Goal: Obtain resource: Obtain resource

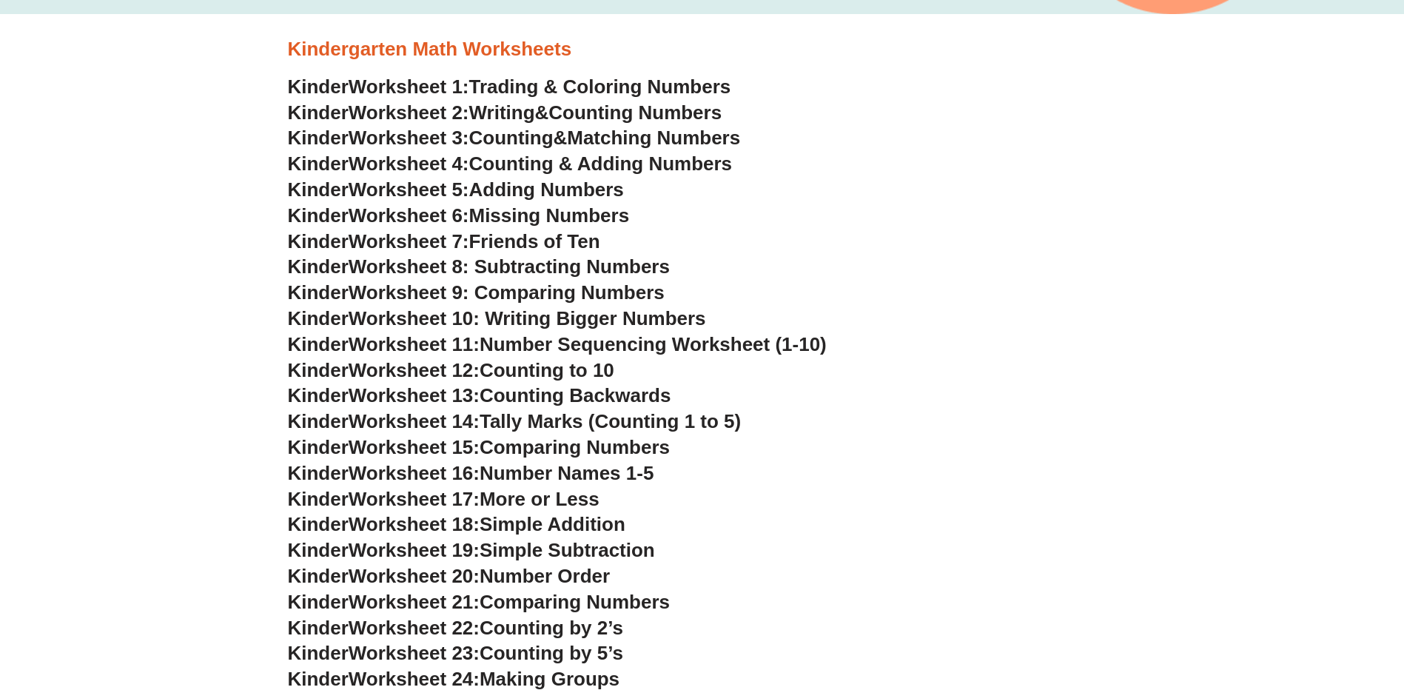
click at [580, 244] on span "Friends of Ten" at bounding box center [534, 241] width 131 height 22
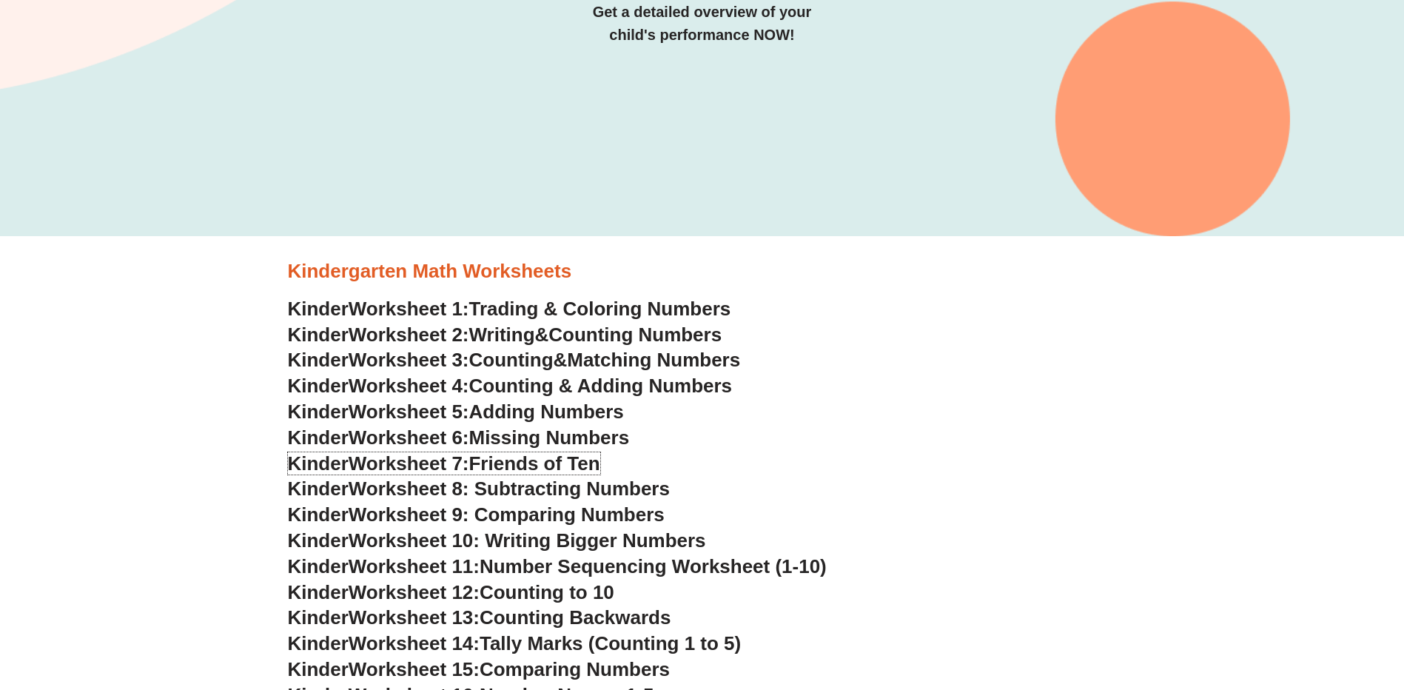
scroll to position [296, 0]
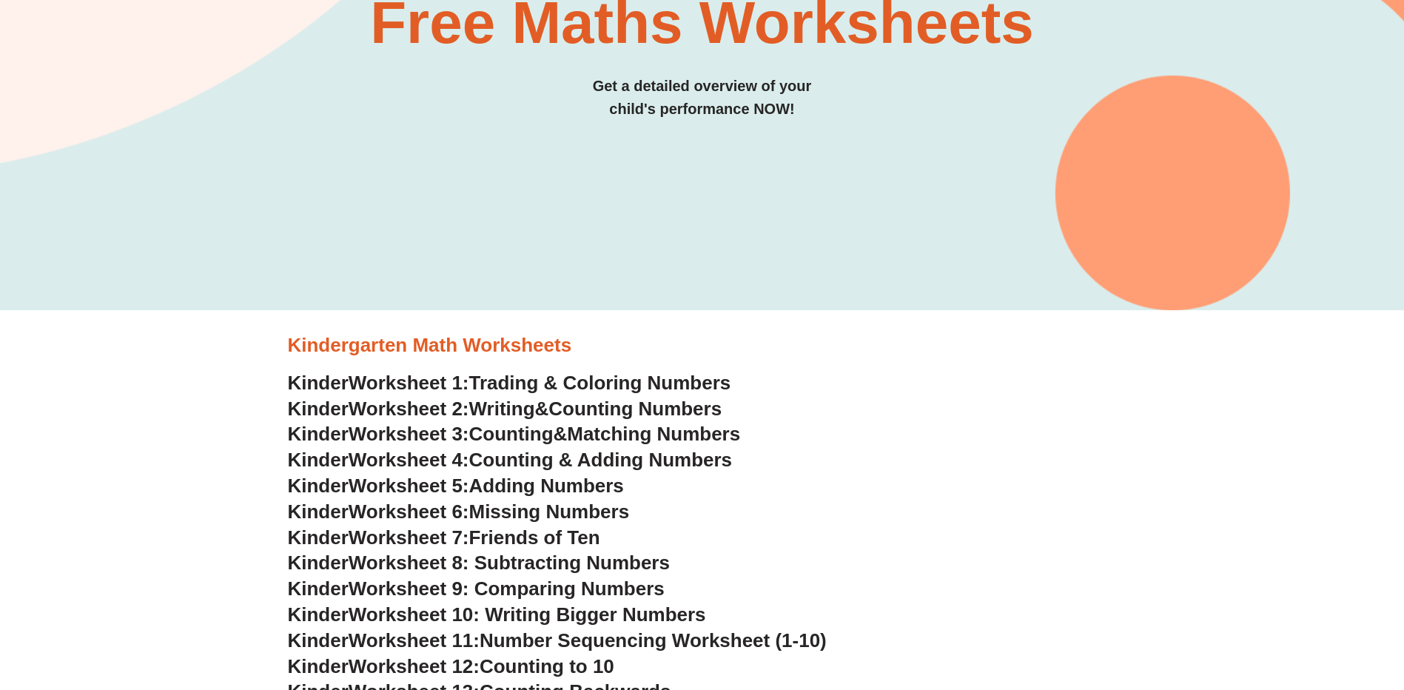
click at [644, 383] on span "Trading & Coloring Numbers" at bounding box center [600, 383] width 262 height 22
click at [594, 411] on span "Counting Numbers" at bounding box center [634, 408] width 173 height 22
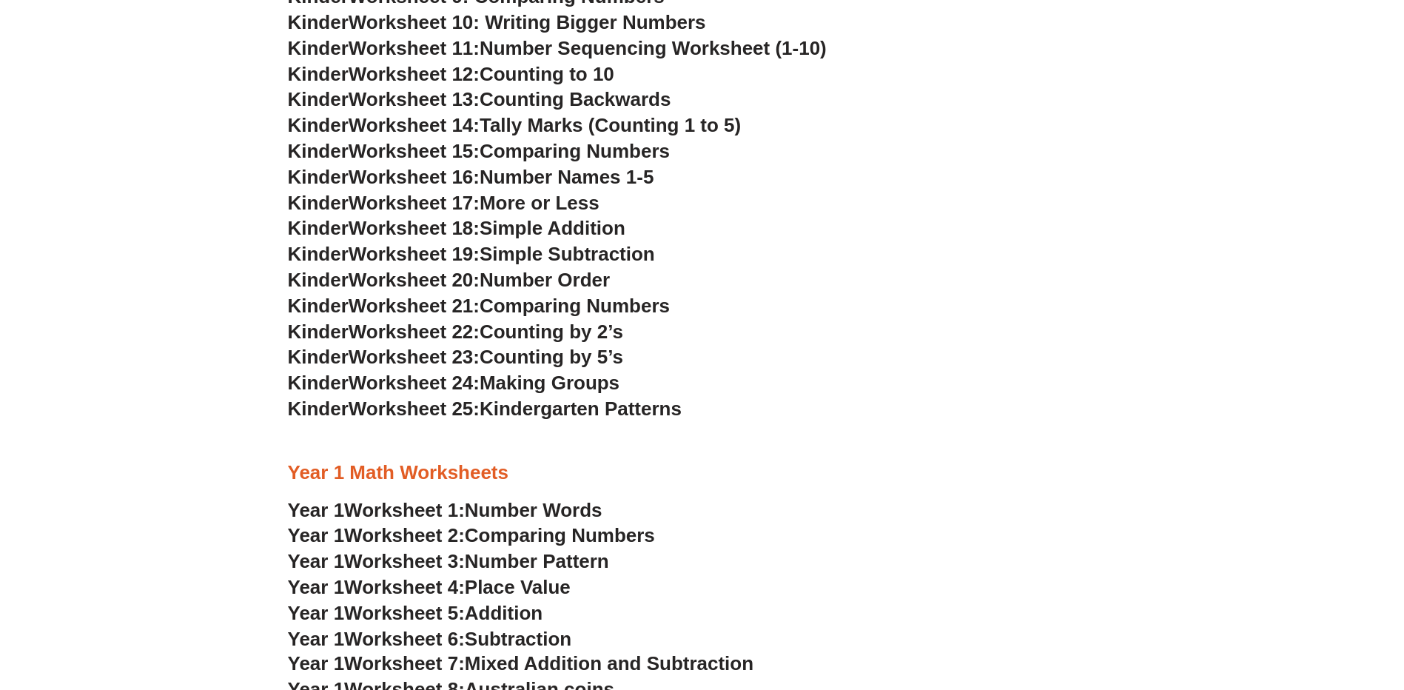
scroll to position [962, 0]
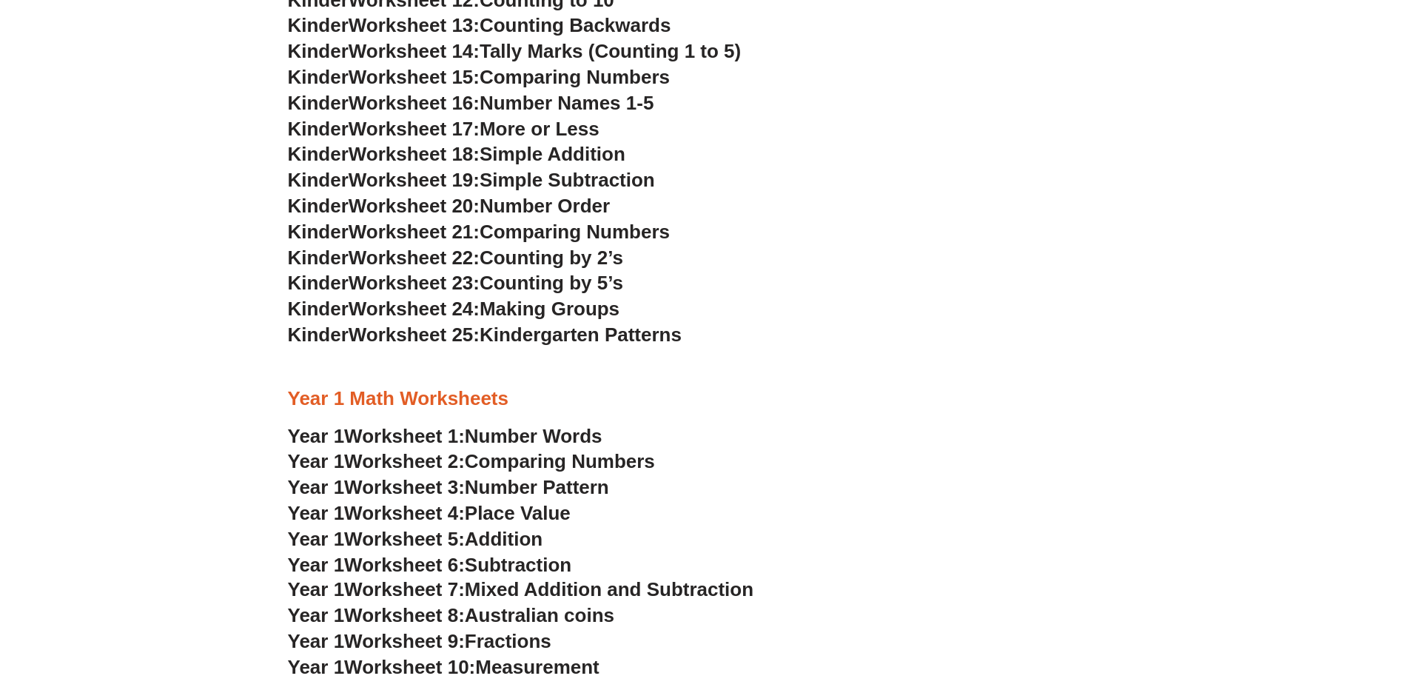
click at [528, 442] on span "Number Words" at bounding box center [534, 436] width 138 height 22
click at [620, 459] on span "Comparing Numbers" at bounding box center [560, 461] width 190 height 22
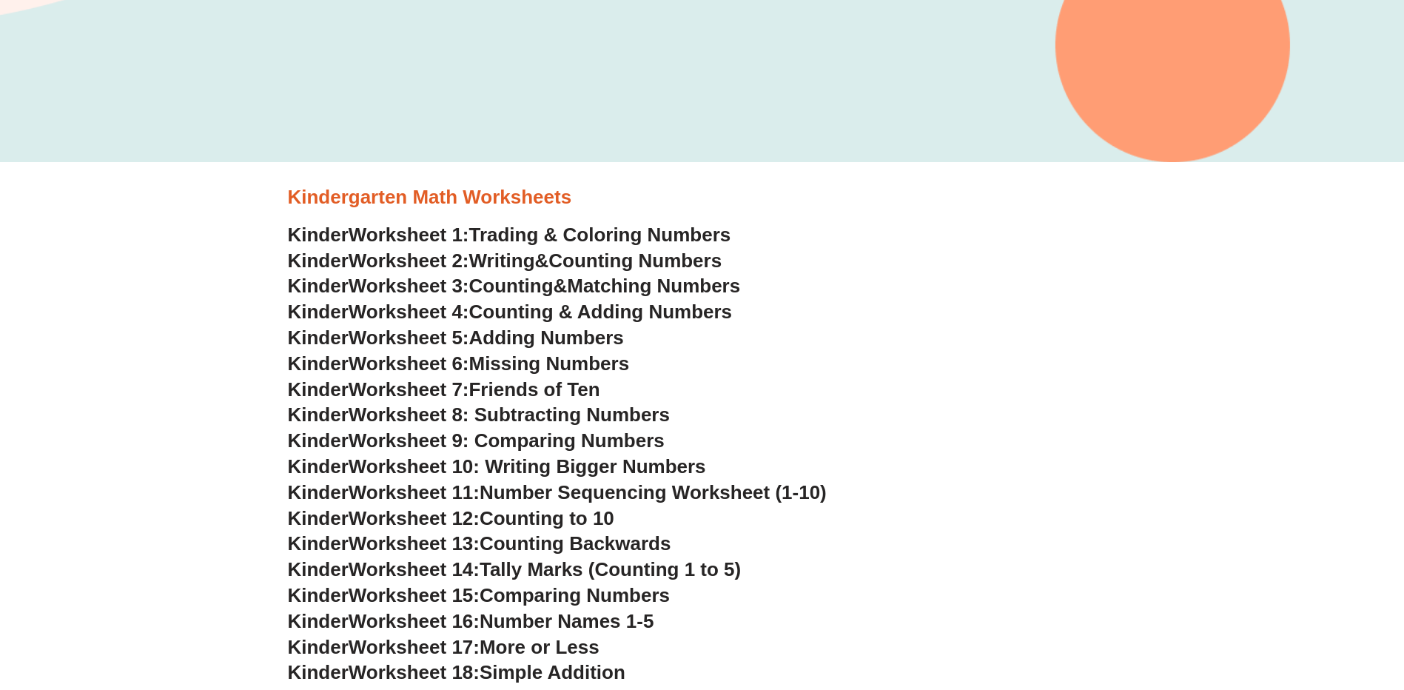
scroll to position [518, 0]
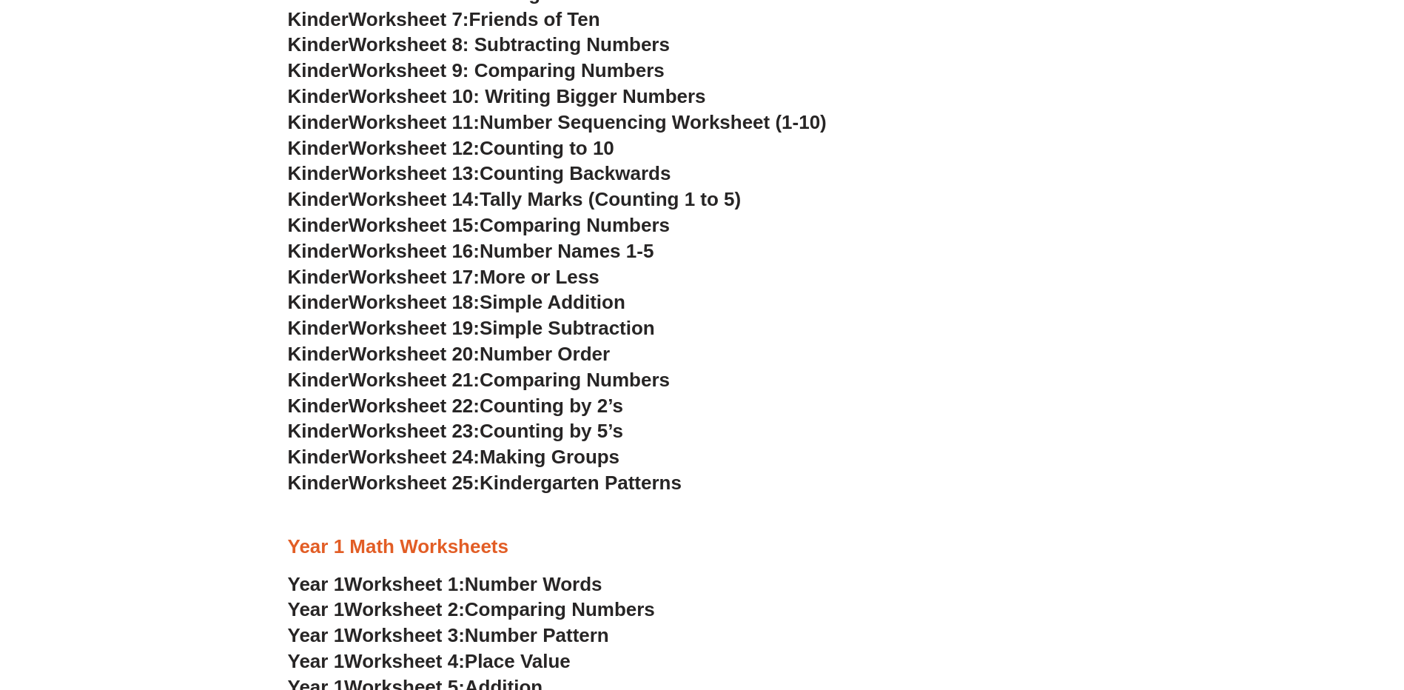
scroll to position [444, 0]
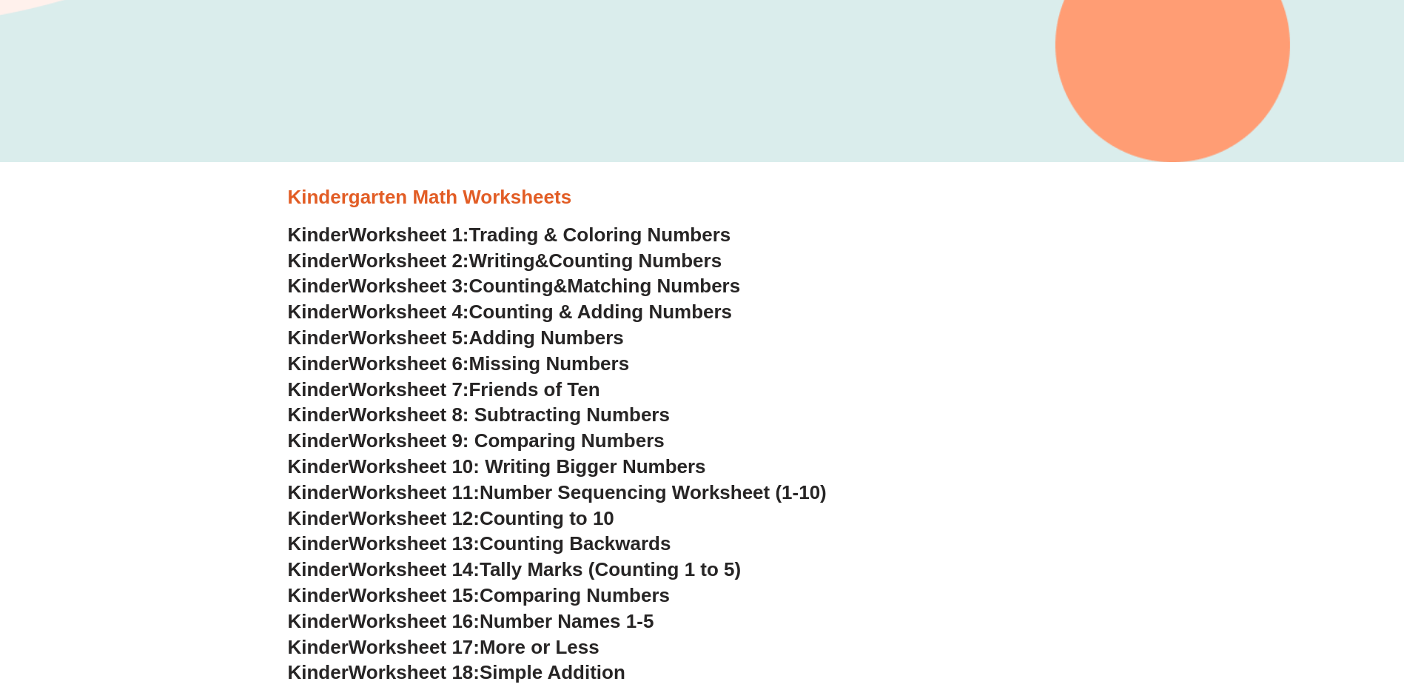
click at [650, 237] on span "Trading & Coloring Numbers" at bounding box center [600, 235] width 262 height 22
